Goal: Complete application form

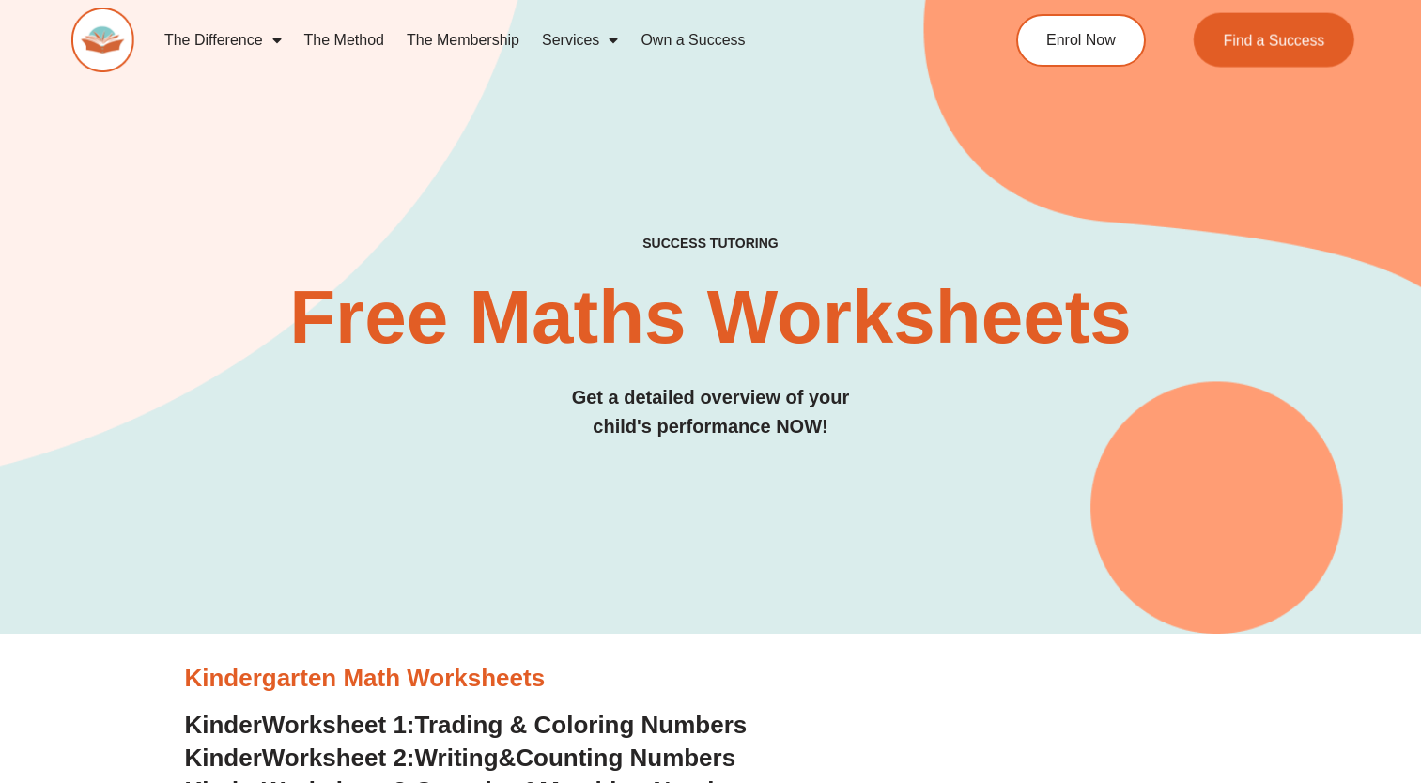
click at [1165, 36] on div "Find a Success" at bounding box center [1259, 40] width 193 height 54
click at [1118, 38] on link "Enrol Now" at bounding box center [1081, 39] width 136 height 55
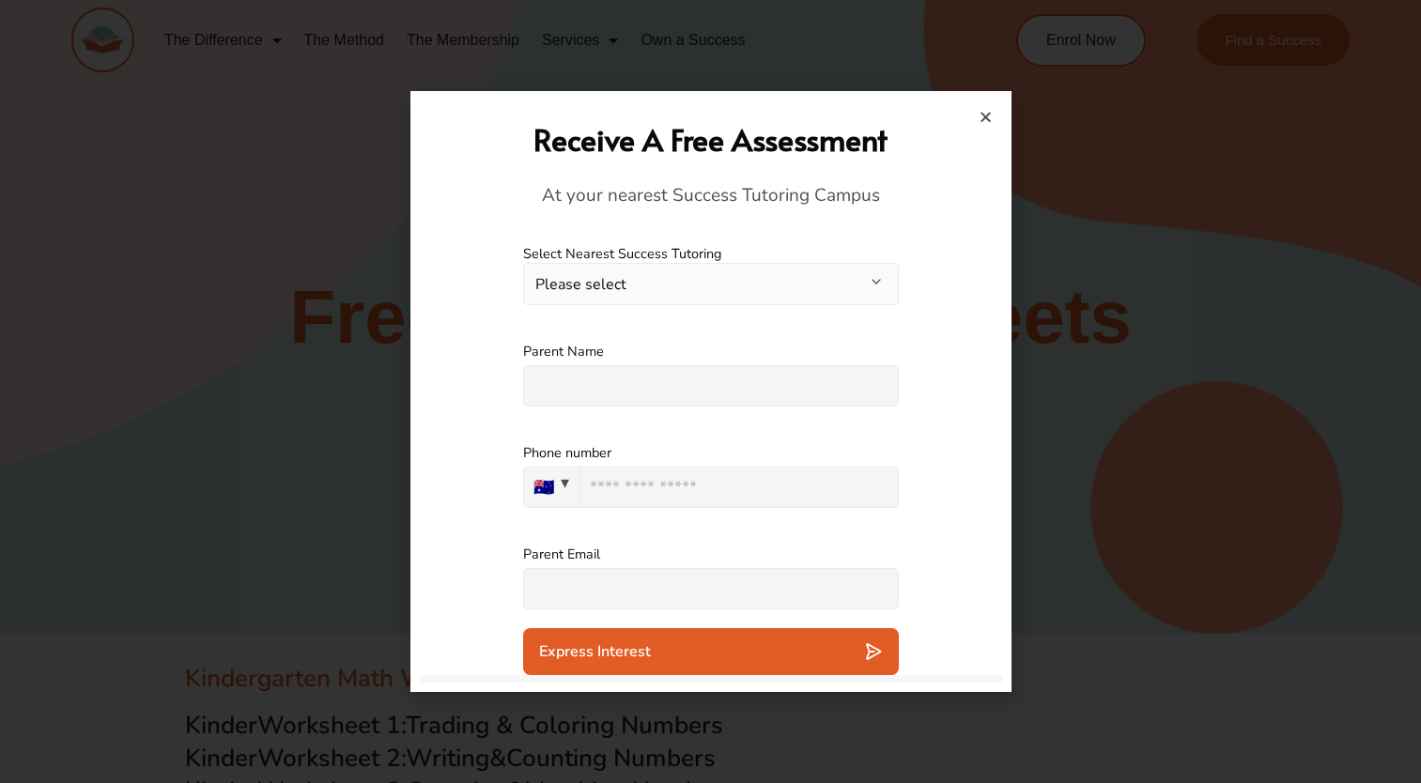
click at [862, 293] on button "Please select" at bounding box center [711, 284] width 376 height 42
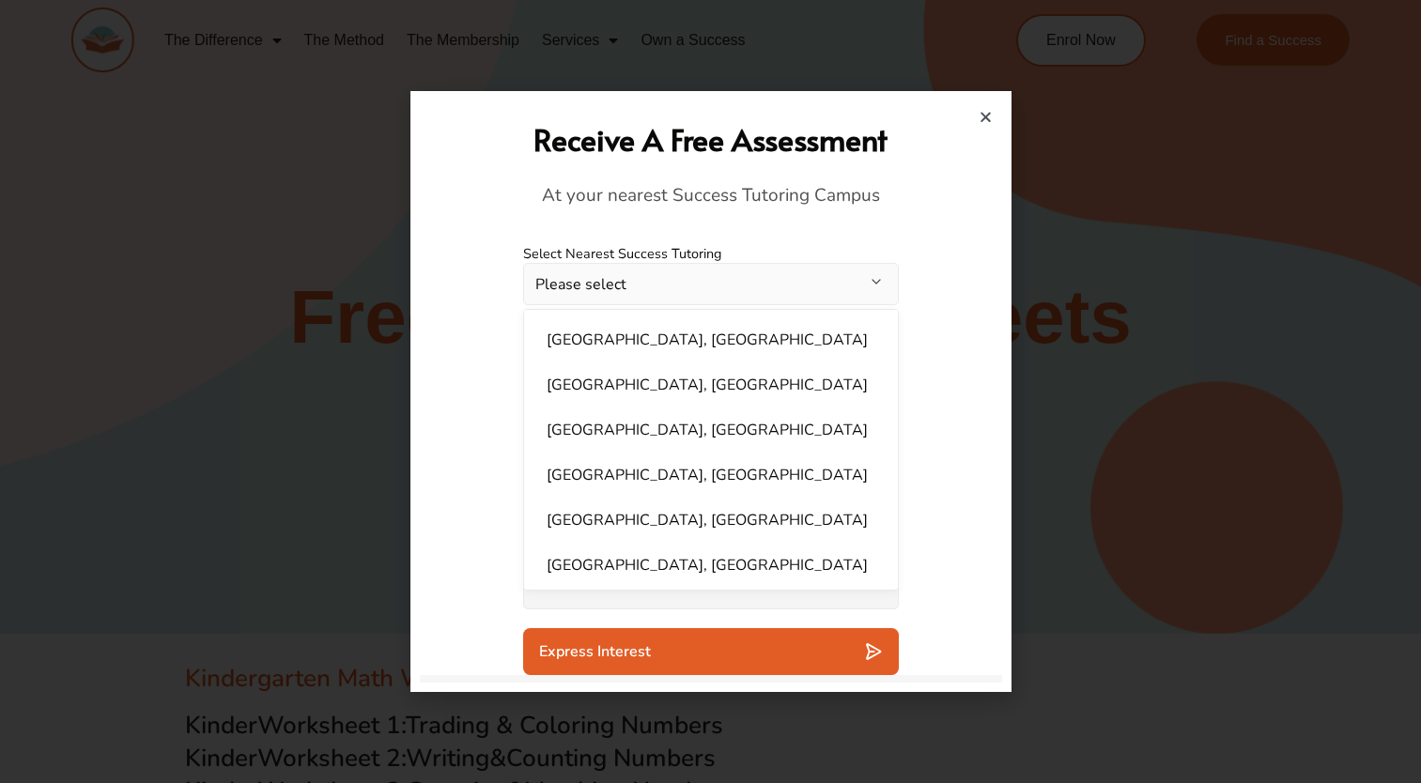
click at [844, 278] on button "Please select" at bounding box center [711, 284] width 376 height 42
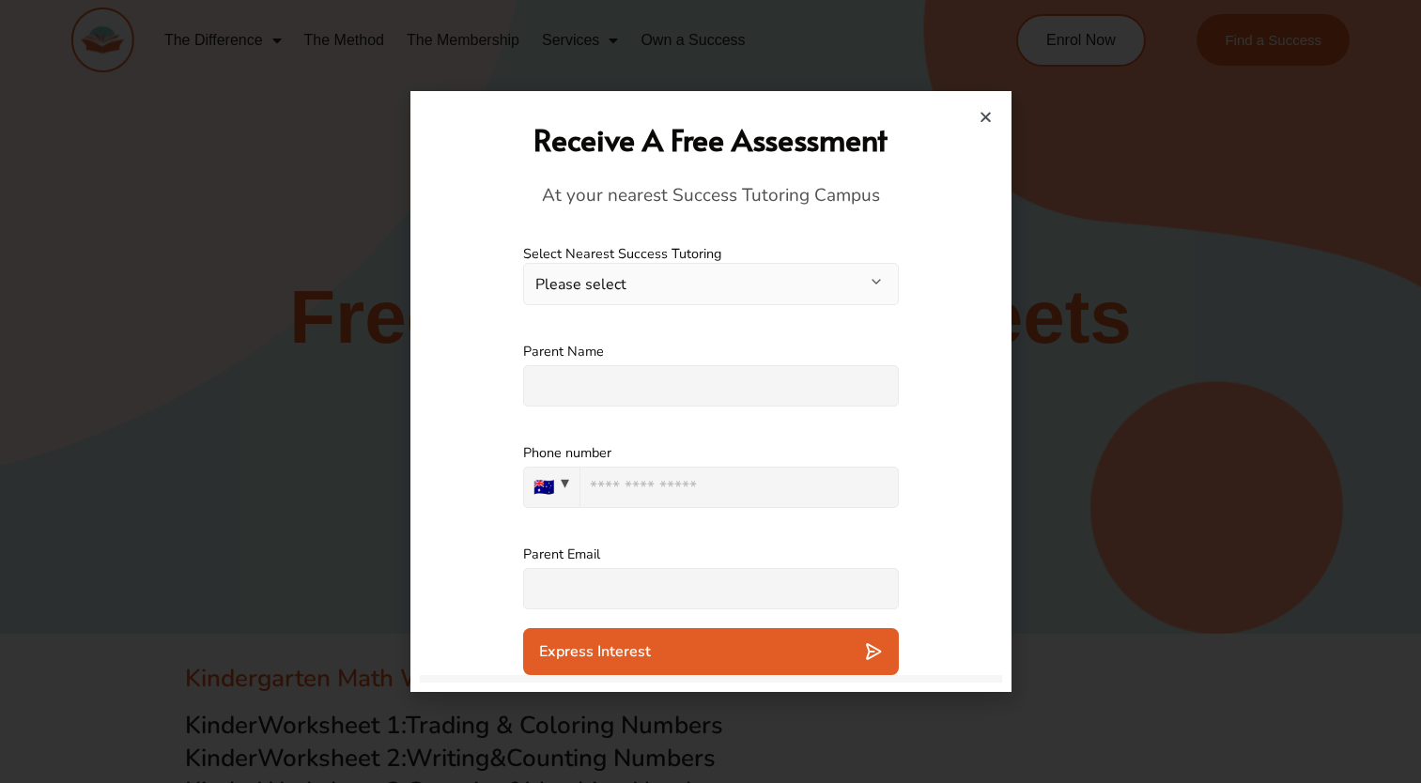
click at [802, 286] on button "Please select" at bounding box center [711, 284] width 376 height 42
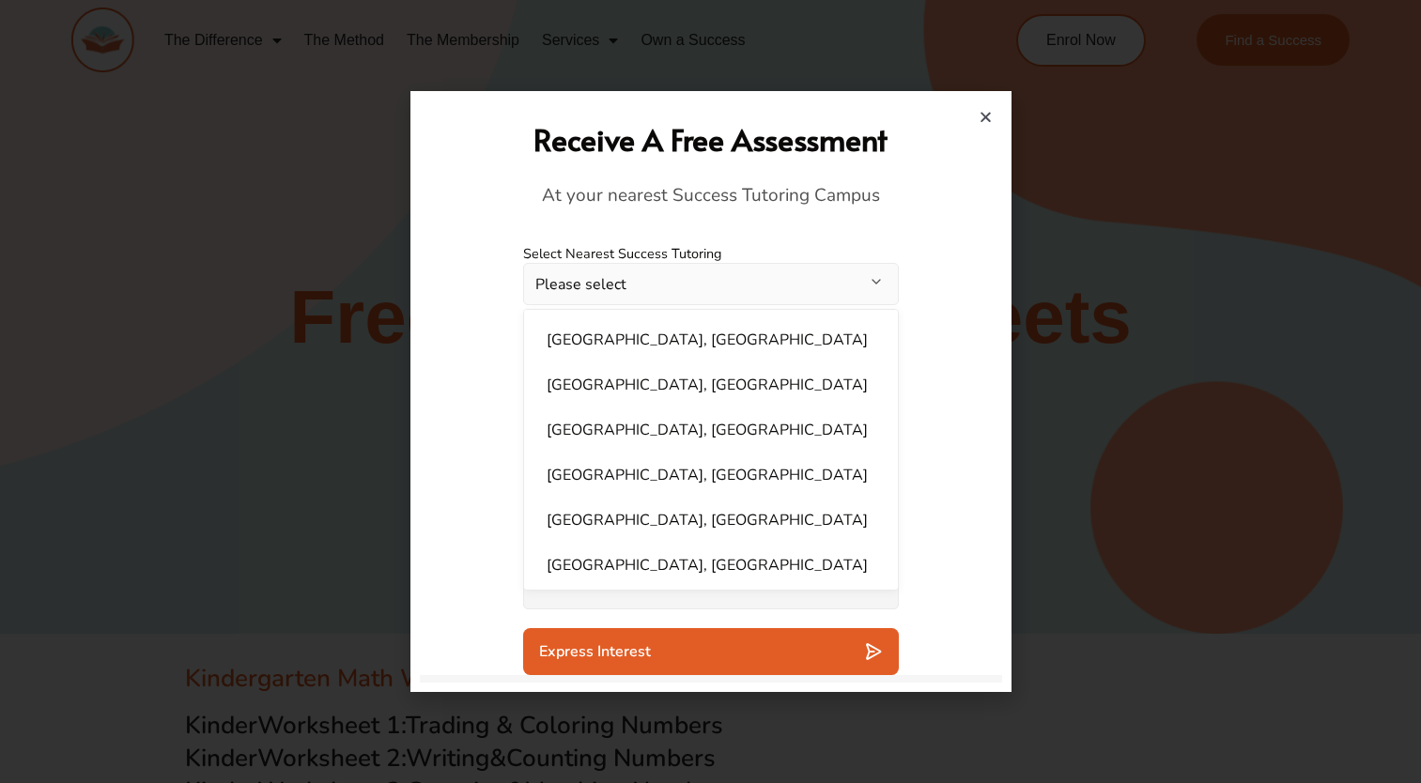
click at [770, 333] on li "[GEOGRAPHIC_DATA], [GEOGRAPHIC_DATA]" at bounding box center [710, 340] width 351 height 38
select select "**********"
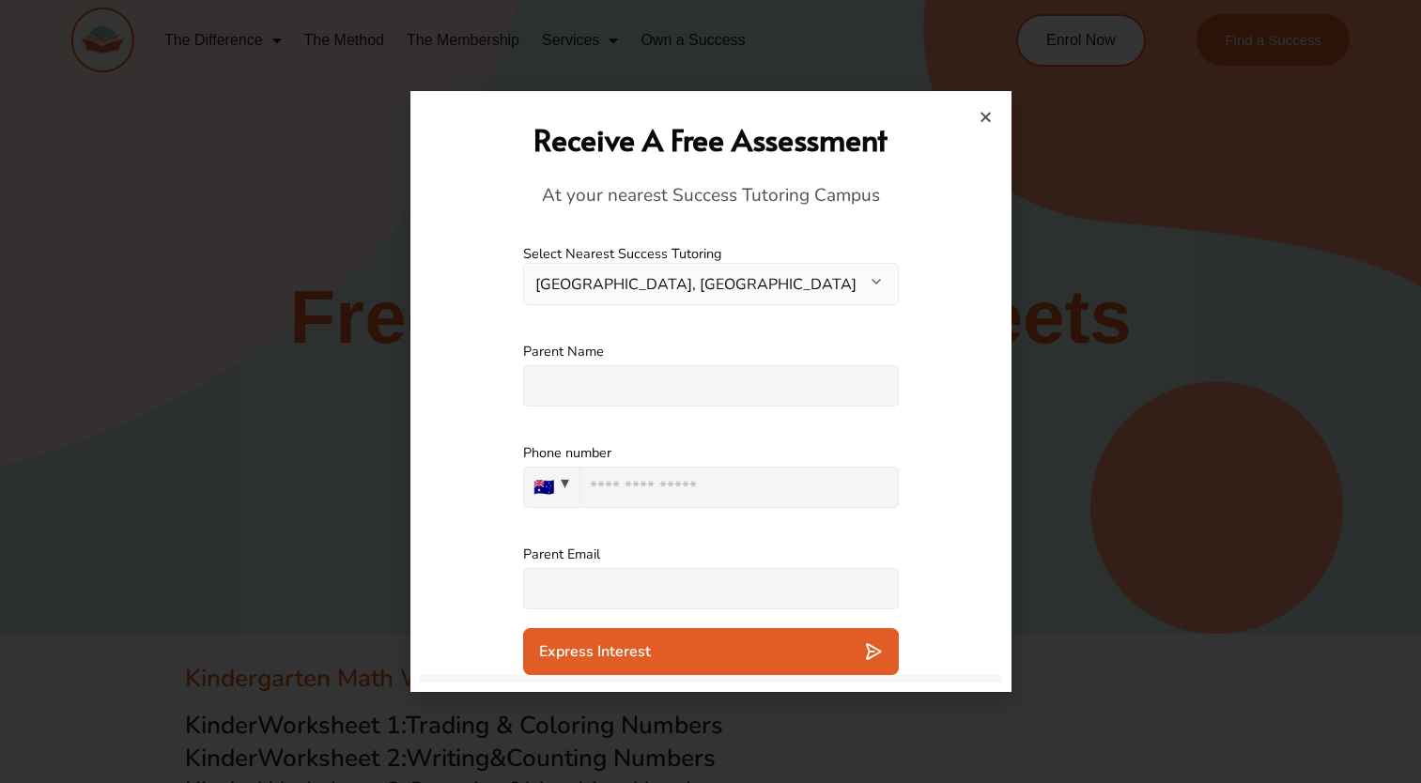
click at [769, 390] on input "text" at bounding box center [711, 385] width 376 height 41
type input "**********"
click at [726, 499] on input "tel" at bounding box center [739, 487] width 319 height 41
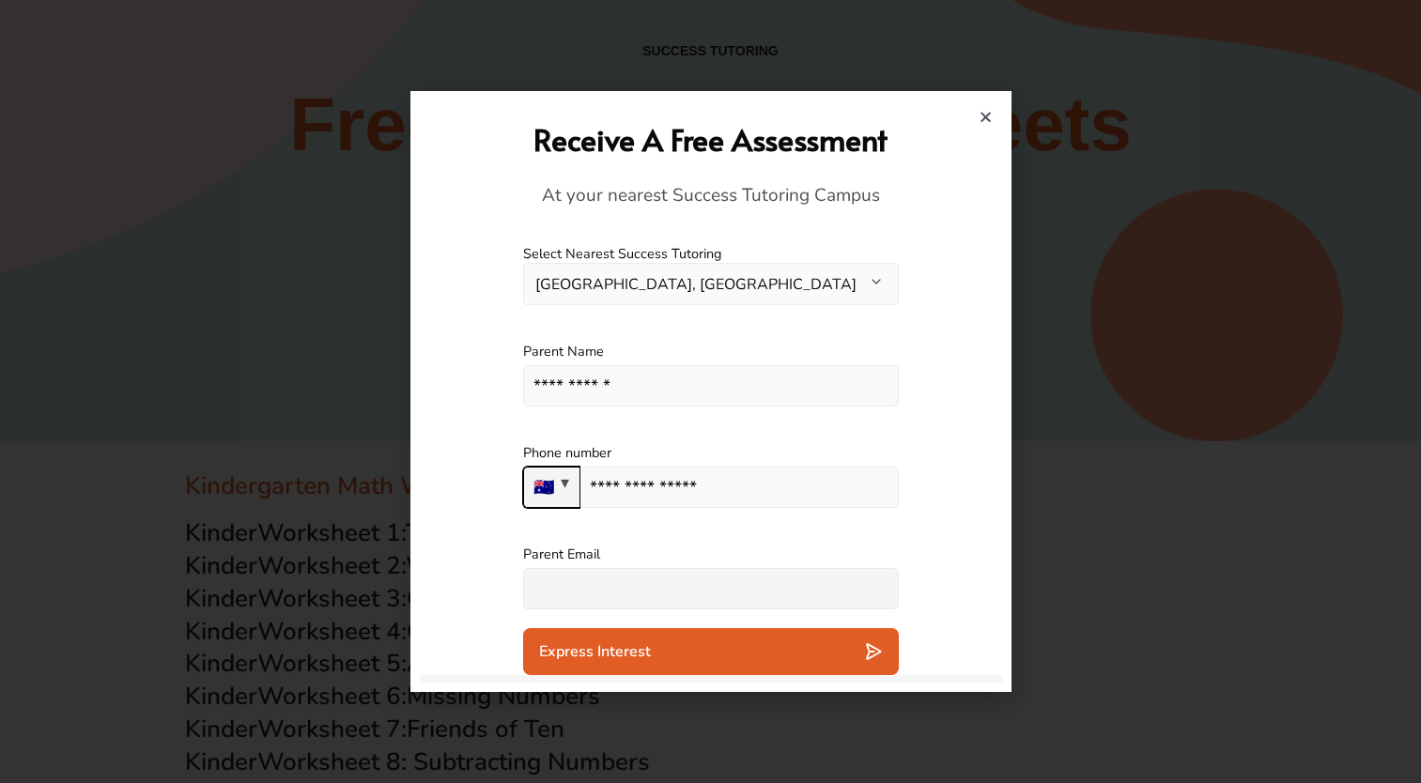
type input "**********"
click at [685, 593] on input "text" at bounding box center [711, 588] width 376 height 41
type input "**********"
click at [703, 651] on div "Express Interest" at bounding box center [711, 652] width 344 height 19
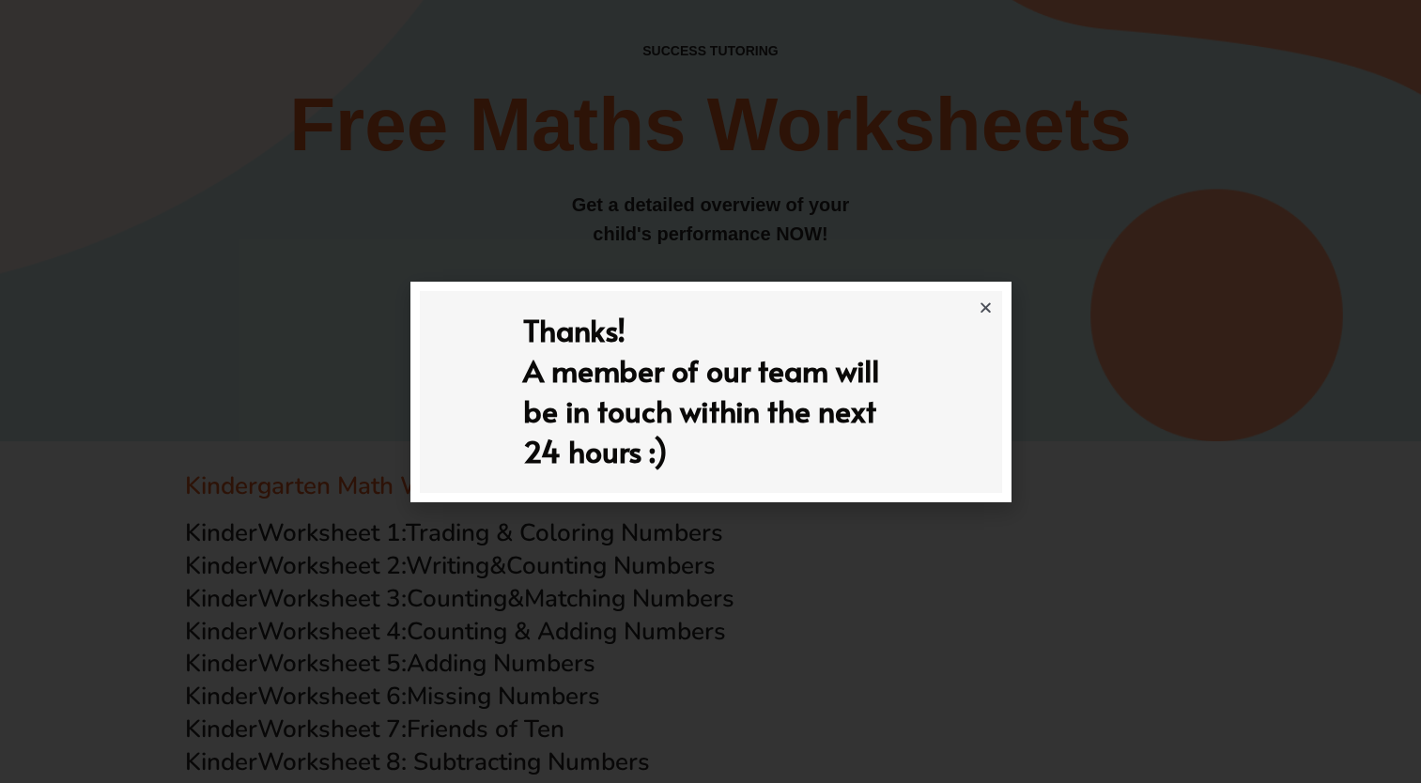
click at [970, 302] on div "Thanks! A member of our team will be in touch within the next 24 hours :)" at bounding box center [711, 391] width 582 height 200
drag, startPoint x: 976, startPoint y: 303, endPoint x: 982, endPoint y: 249, distance: 54.8
click at [982, 249] on div at bounding box center [710, 391] width 1421 height 783
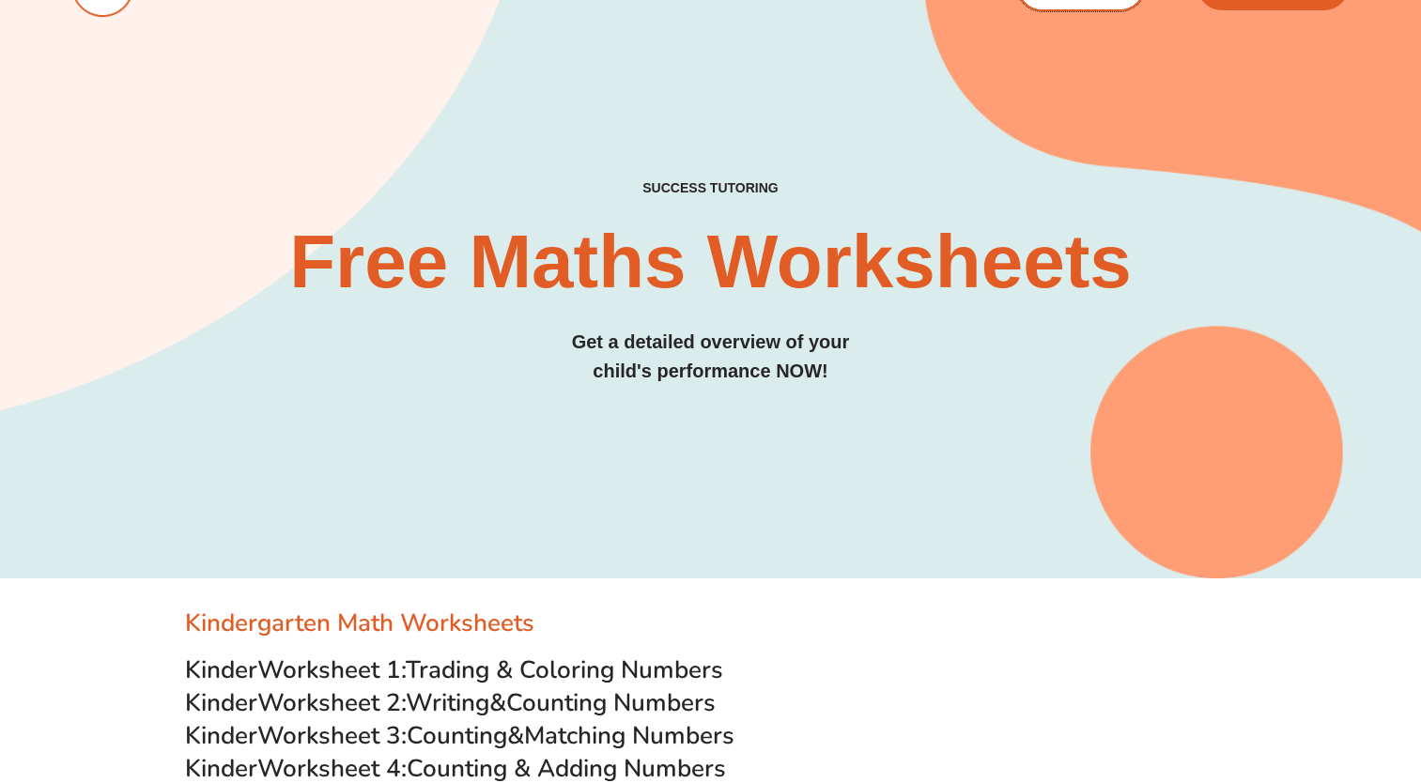
scroll to position [0, 0]
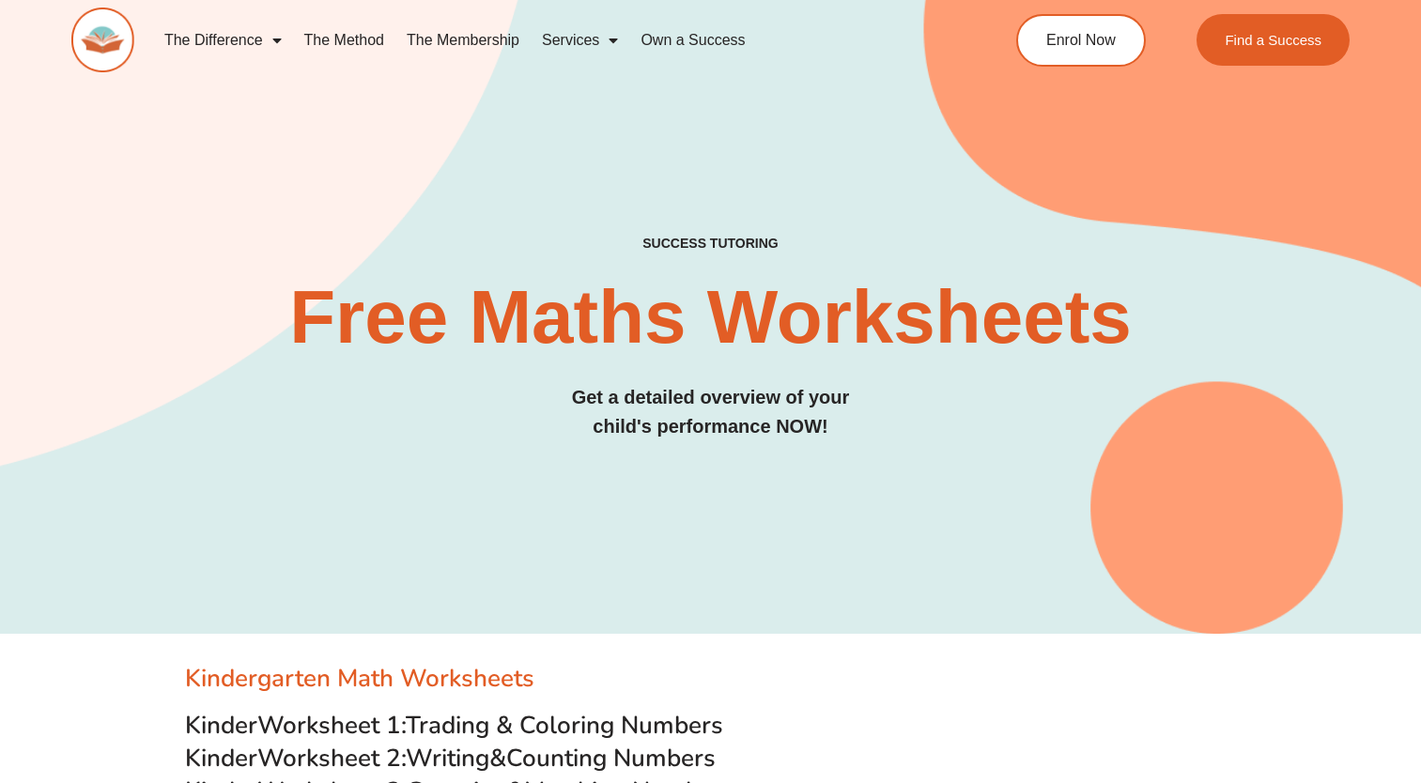
click at [442, 675] on h3 "Kindergarten Math Worksheets" at bounding box center [711, 679] width 1052 height 32
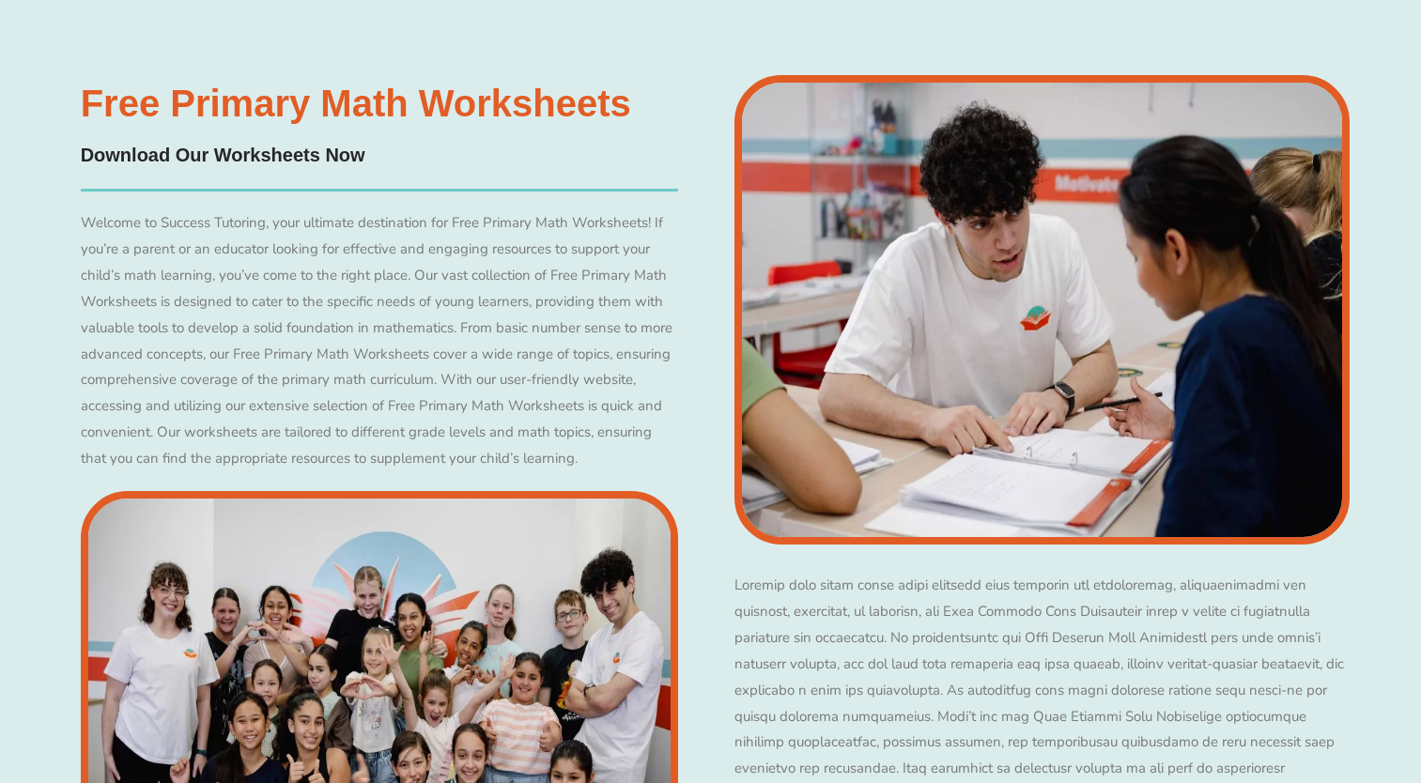
scroll to position [8996, 0]
click at [229, 142] on h4 "Download Our Worksheets Now" at bounding box center [379, 156] width 597 height 29
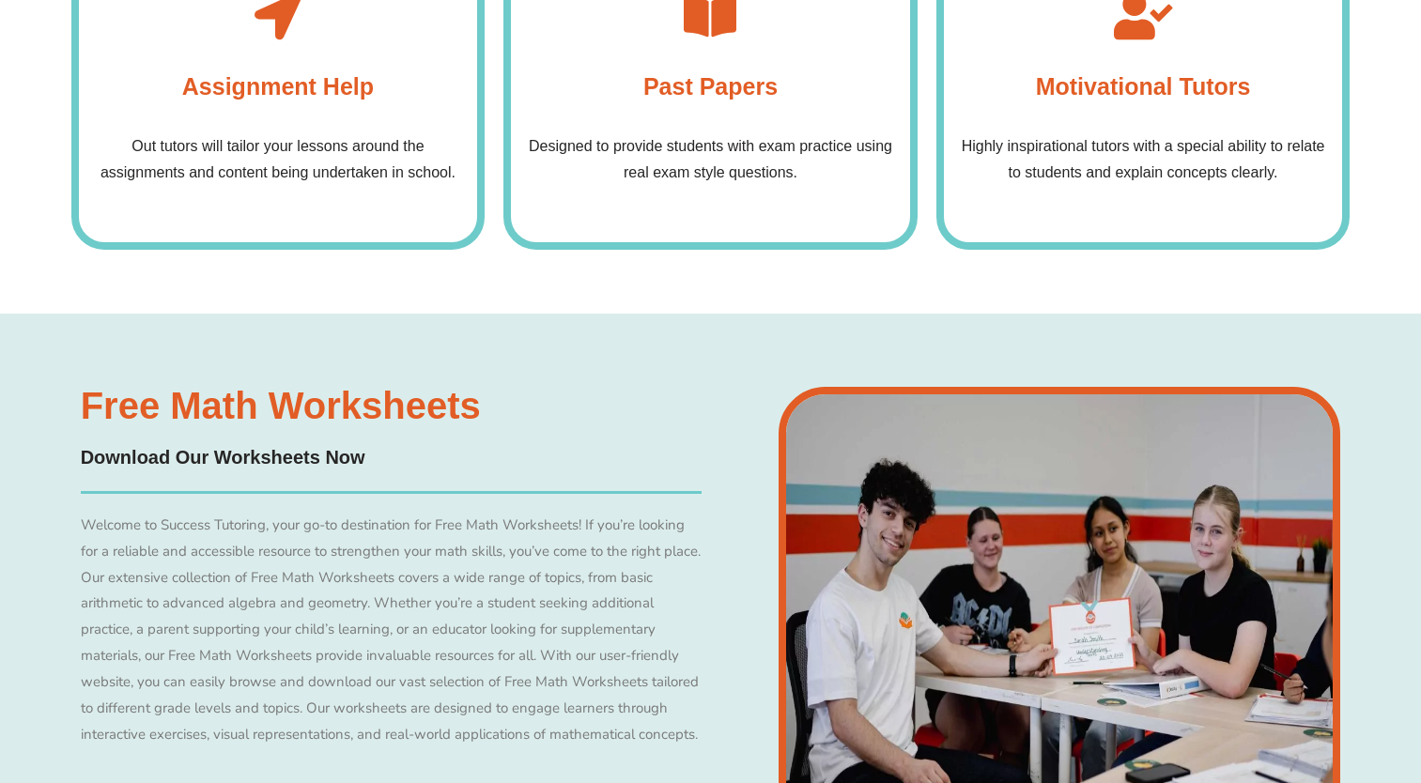
scroll to position [6234, 0]
click at [1102, 85] on h4 "Motivational Tutors" at bounding box center [1143, 86] width 215 height 38
click at [1137, 167] on p "Highly inspirational tutors with a special ability to relate to students and ex…" at bounding box center [1143, 158] width 380 height 53
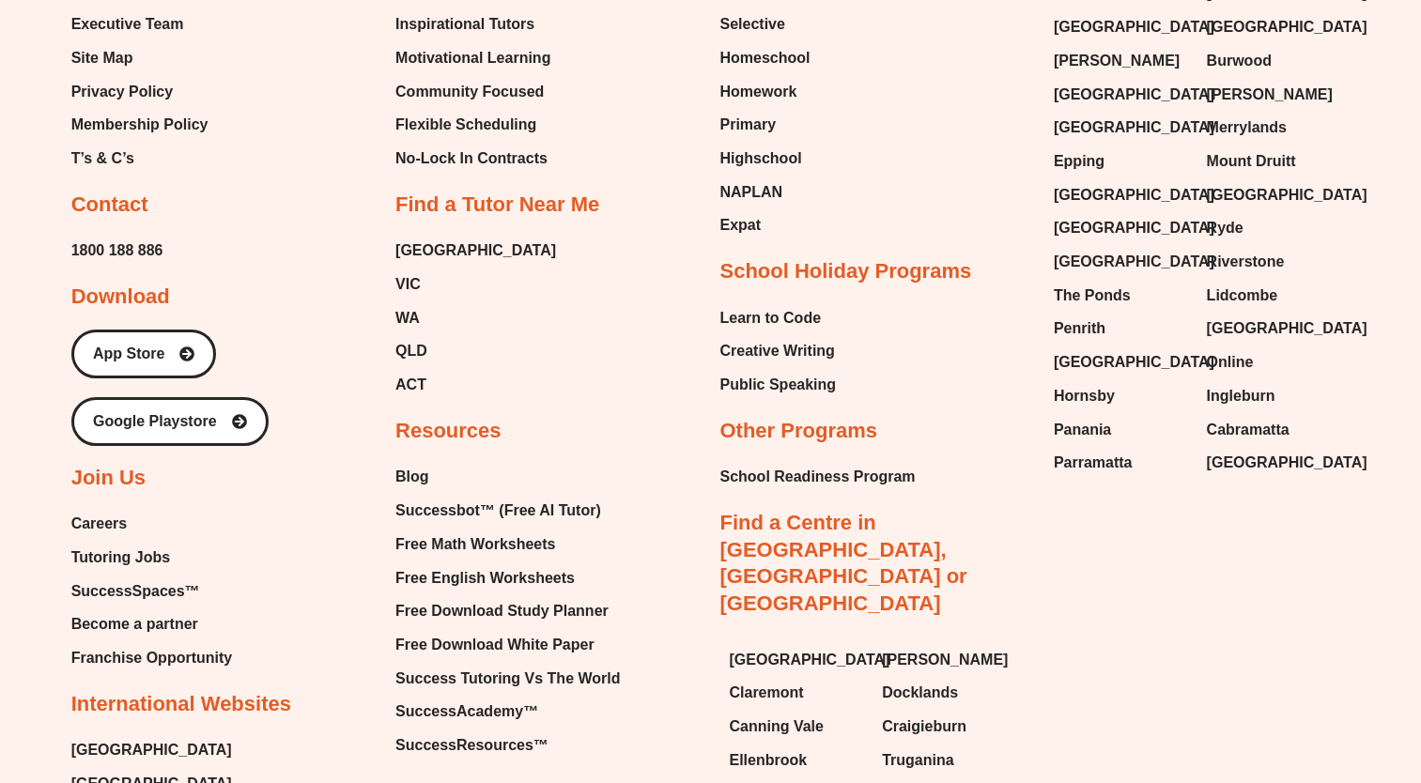
scroll to position [12248, 0]
click at [545, 530] on span "Free Math Worksheets" at bounding box center [475, 544] width 160 height 28
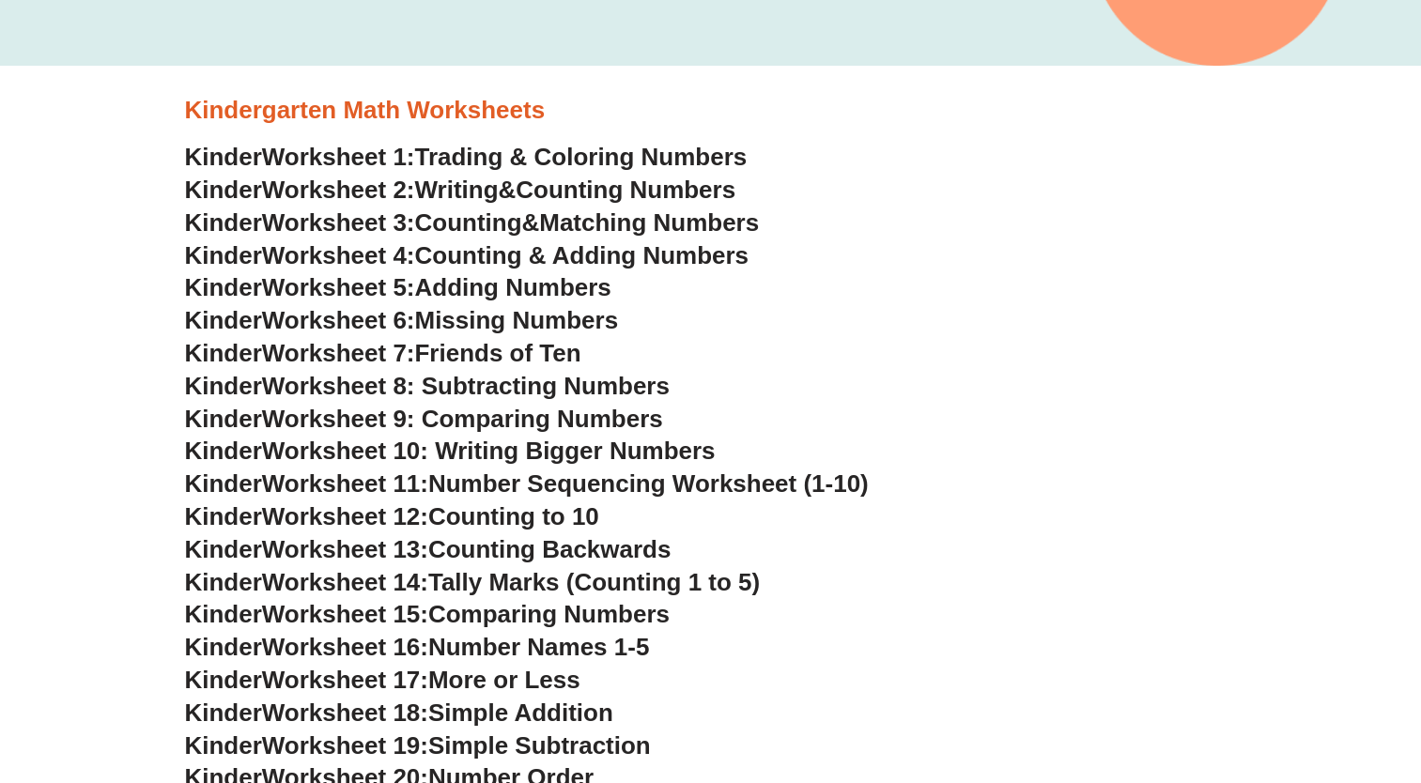
click at [452, 164] on span "Trading & Coloring Numbers" at bounding box center [581, 157] width 333 height 28
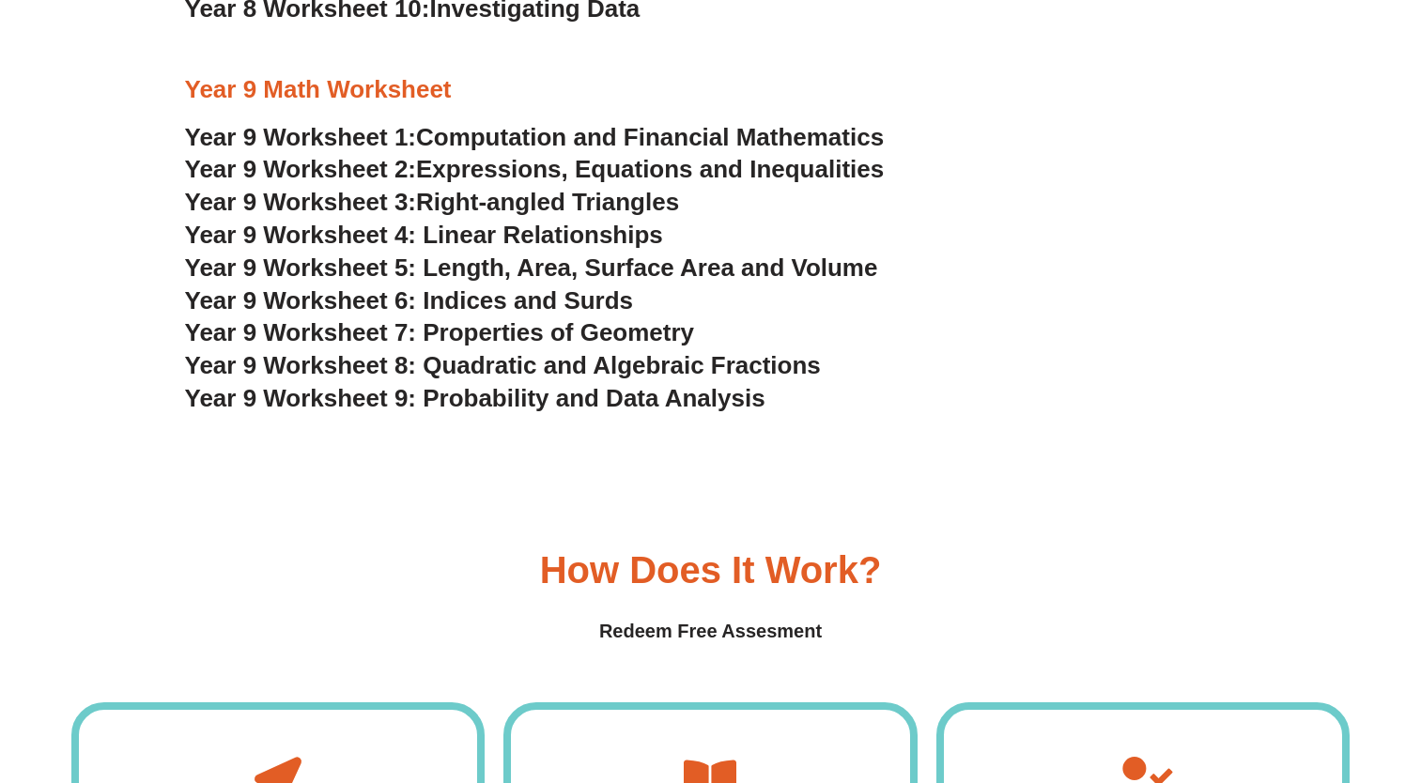
scroll to position [5467, 0]
click at [777, 132] on span "Computation and Financial Mathematics" at bounding box center [650, 138] width 468 height 28
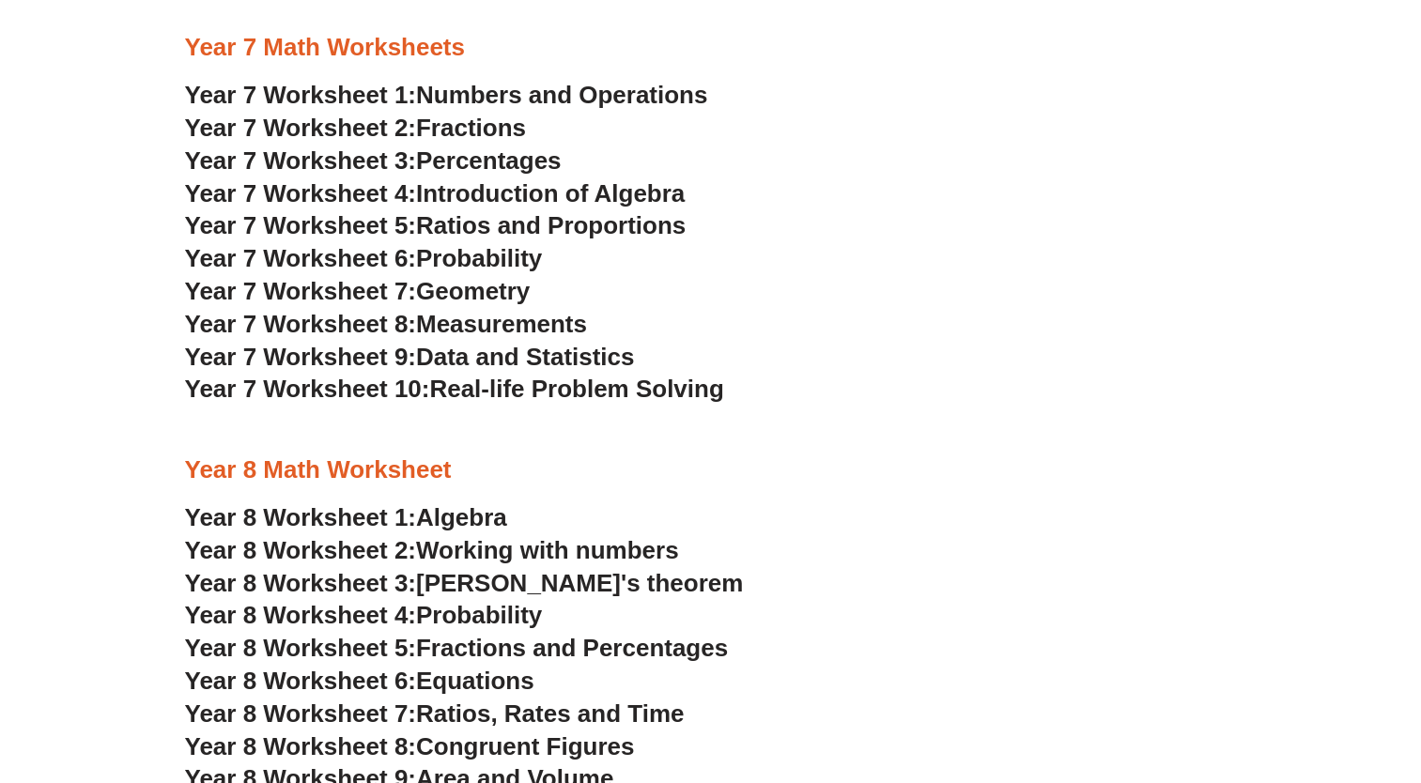
scroll to position [4607, 0]
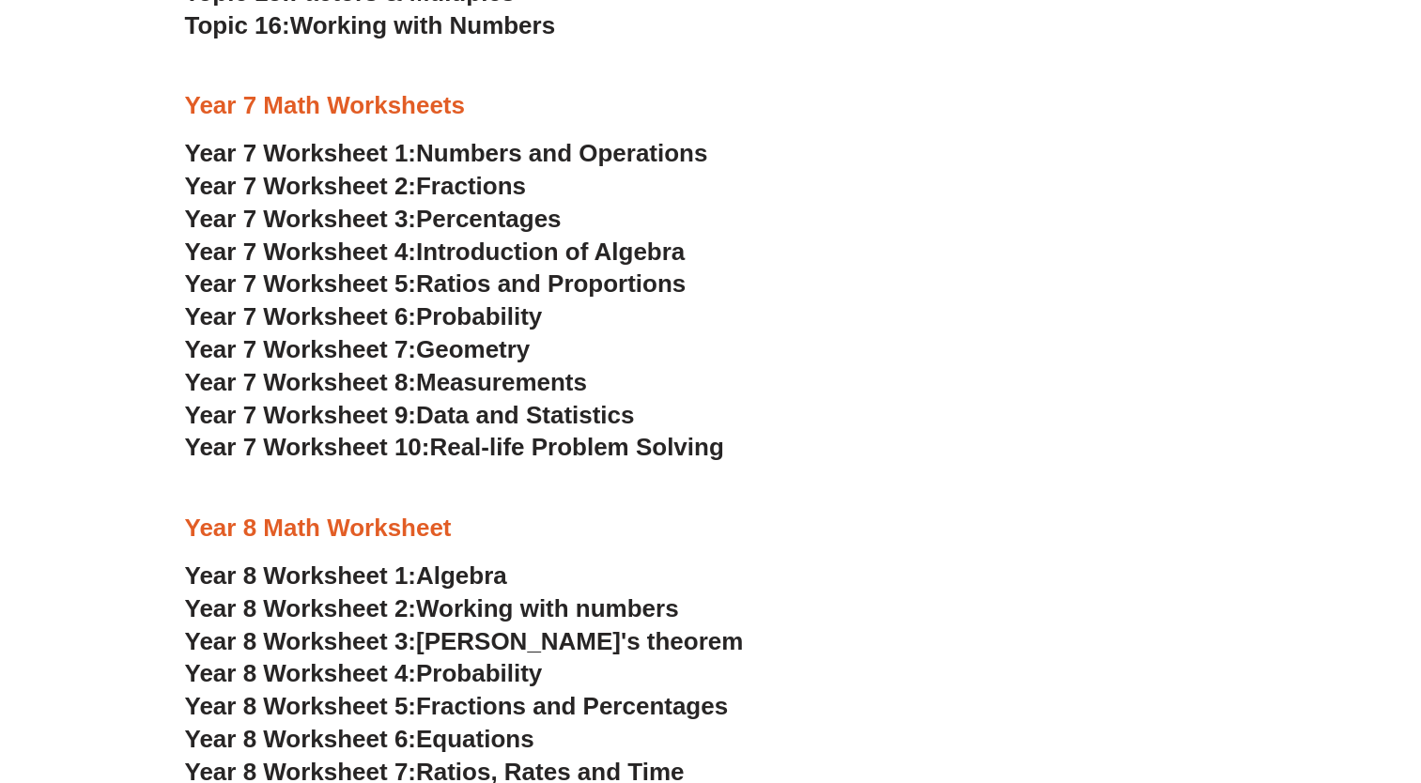
click at [563, 283] on span "Ratios and Proportions" at bounding box center [551, 284] width 270 height 28
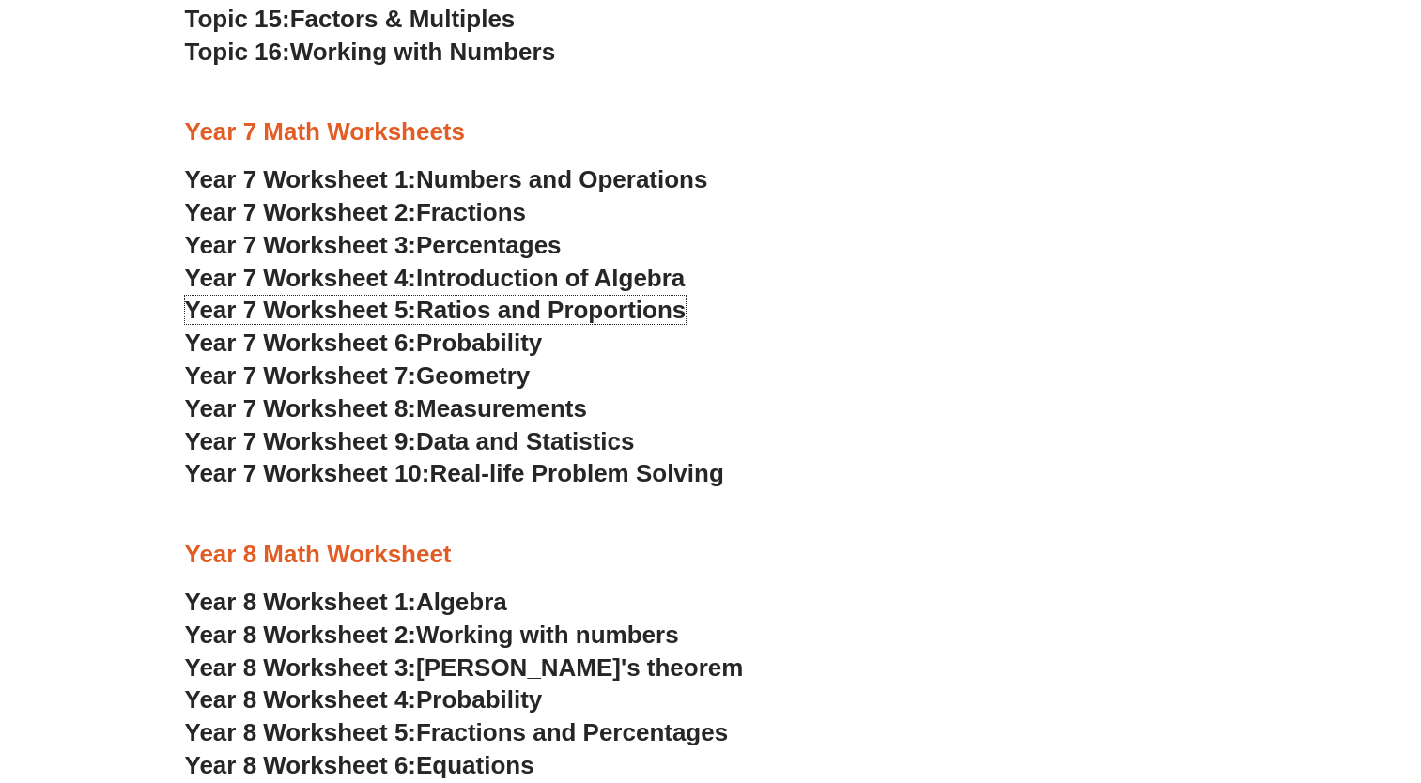
scroll to position [4579, 0]
